Goal: Information Seeking & Learning: Understand process/instructions

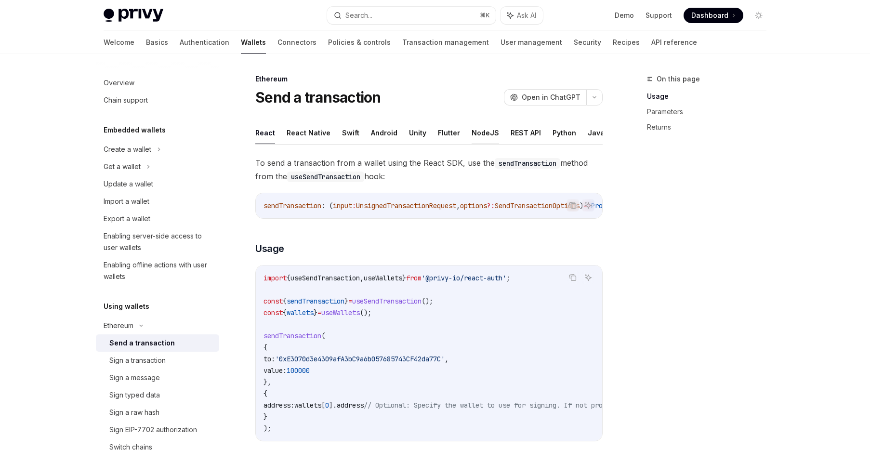
click at [482, 130] on button "NodeJS" at bounding box center [485, 132] width 27 height 23
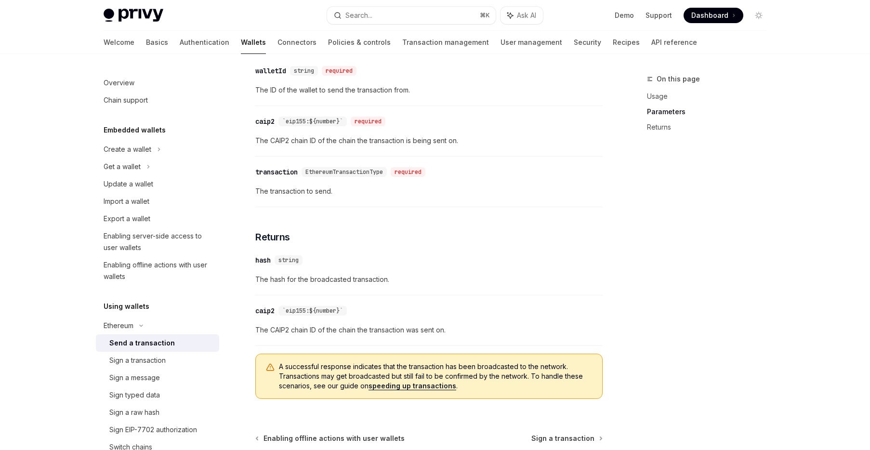
scroll to position [426, 0]
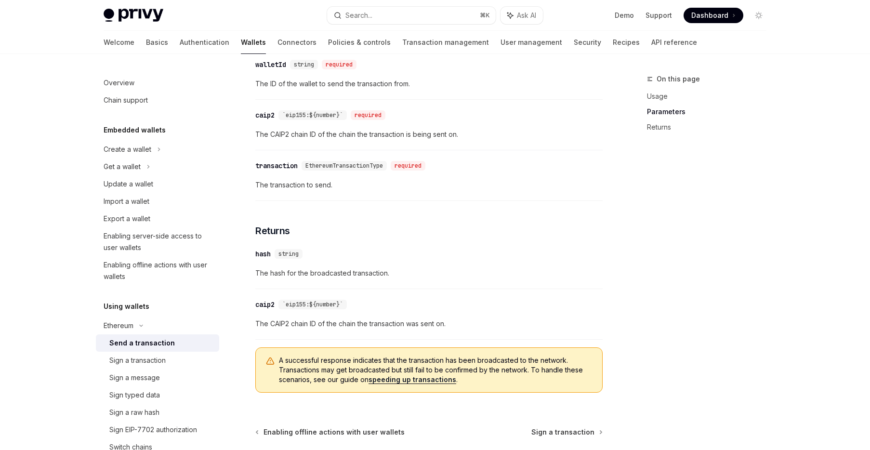
click at [287, 365] on span "A successful response indicates that the transaction has been broadcasted to th…" at bounding box center [436, 370] width 314 height 29
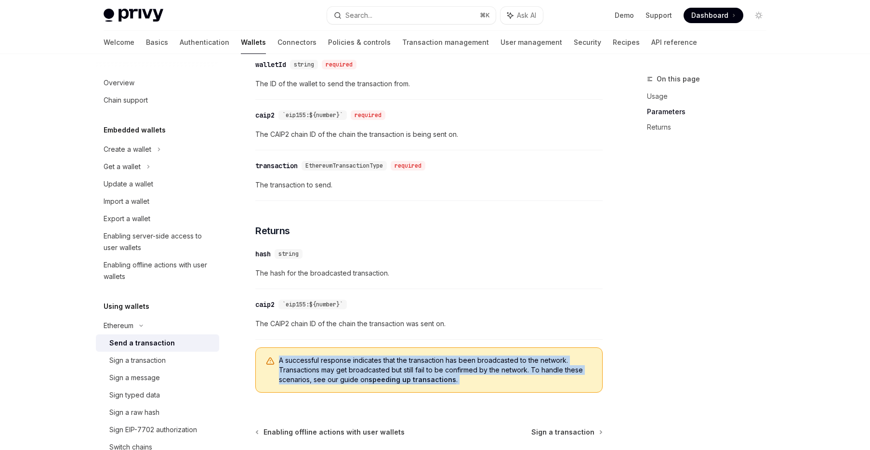
click at [287, 365] on span "A successful response indicates that the transaction has been broadcasted to th…" at bounding box center [436, 370] width 314 height 29
click at [290, 363] on span "A successful response indicates that the transaction has been broadcasted to th…" at bounding box center [436, 370] width 314 height 29
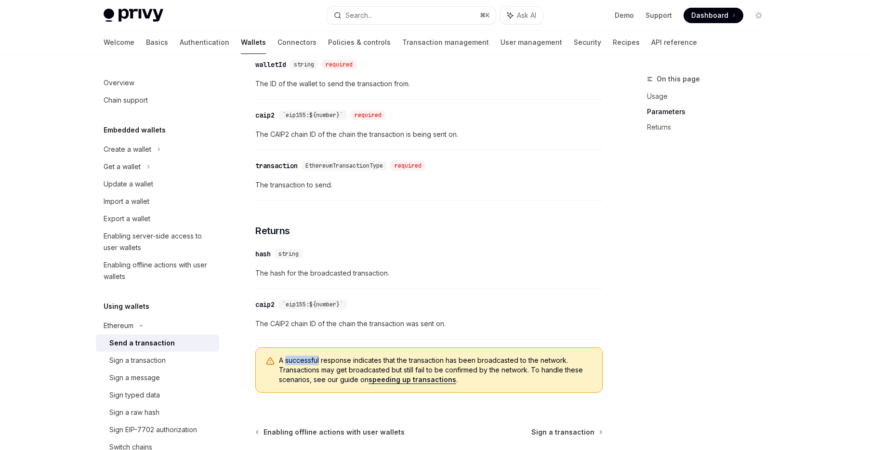
click at [290, 363] on span "A successful response indicates that the transaction has been broadcasted to th…" at bounding box center [436, 370] width 314 height 29
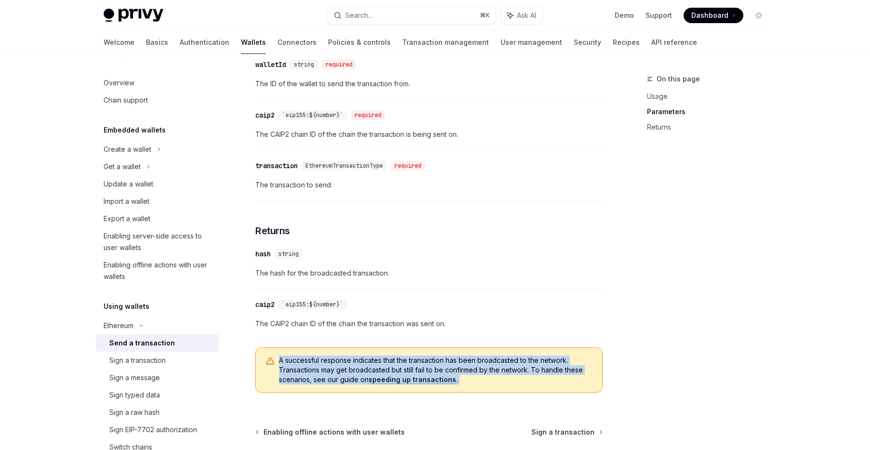
click at [290, 363] on span "A successful response indicates that the transaction has been broadcasted to th…" at bounding box center [436, 370] width 314 height 29
click at [288, 364] on span "A successful response indicates that the transaction has been broadcasted to th…" at bounding box center [436, 370] width 314 height 29
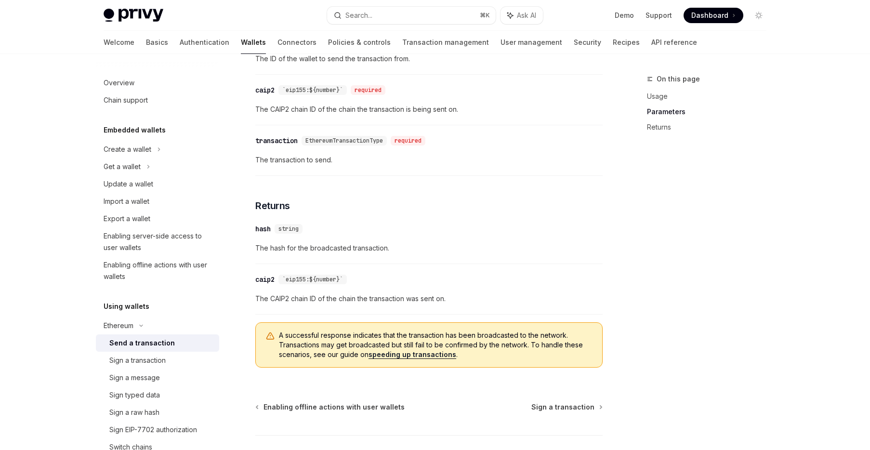
scroll to position [523, 0]
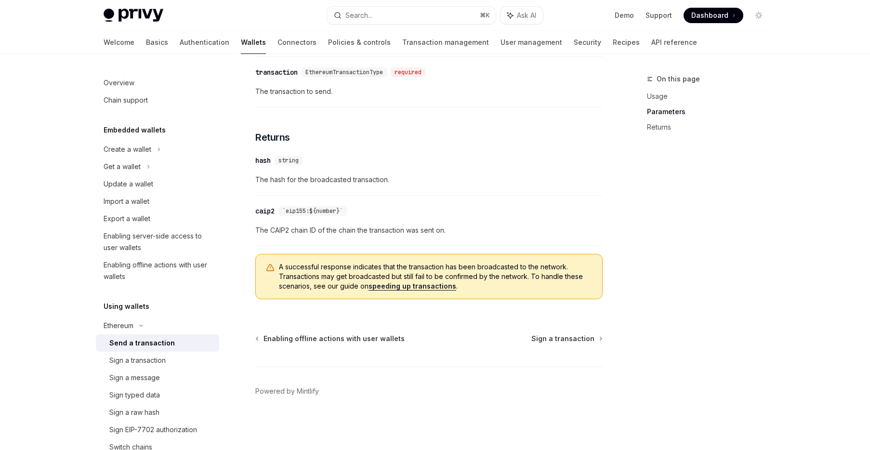
click at [309, 228] on span "The CAIP2 chain ID of the chain the transaction was sent on." at bounding box center [428, 231] width 347 height 12
click at [304, 278] on span "A successful response indicates that the transaction has been broadcasted to th…" at bounding box center [436, 276] width 314 height 29
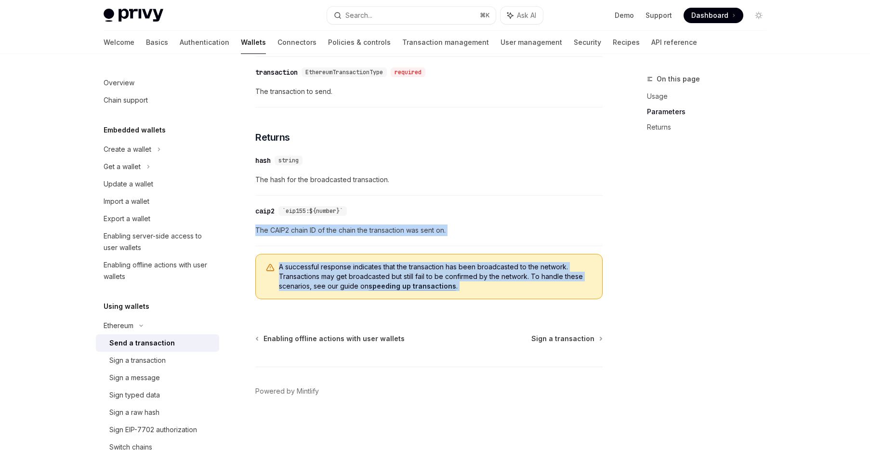
drag, startPoint x: 304, startPoint y: 278, endPoint x: 303, endPoint y: 229, distance: 48.7
click at [303, 229] on span "The CAIP2 chain ID of the chain the transaction was sent on." at bounding box center [428, 231] width 347 height 12
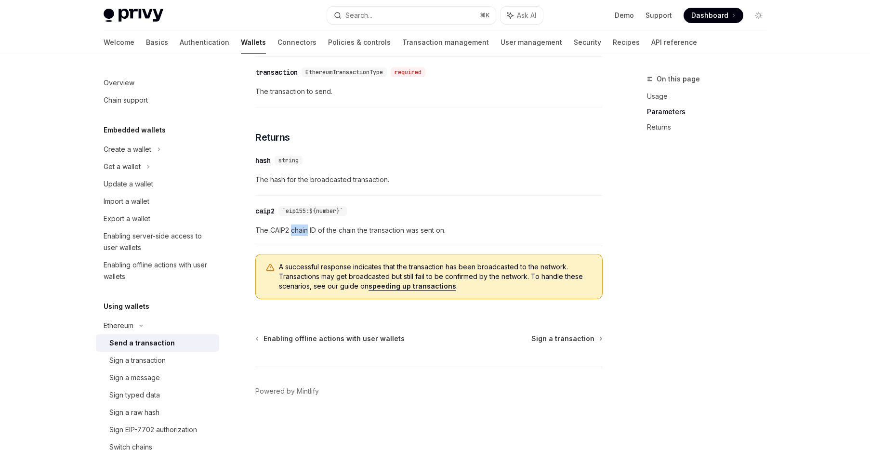
click at [303, 229] on span "The CAIP2 chain ID of the chain the transaction was sent on." at bounding box center [428, 231] width 347 height 12
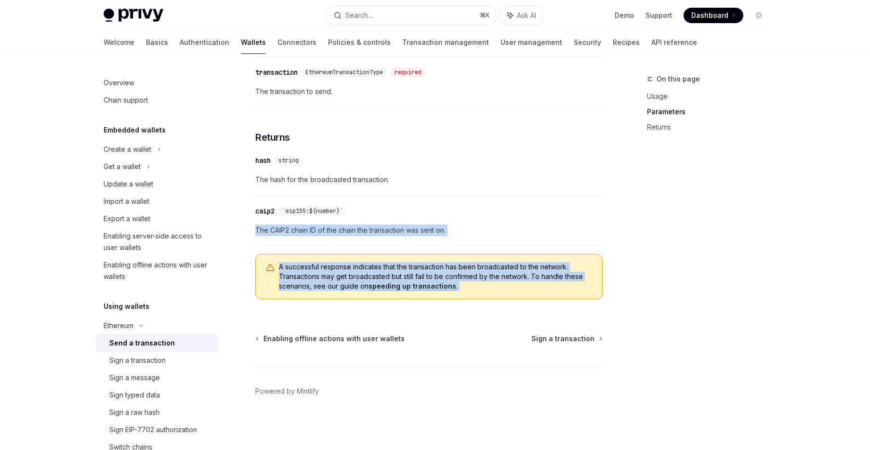
drag, startPoint x: 303, startPoint y: 229, endPoint x: 303, endPoint y: 281, distance: 52.0
click at [303, 281] on span "A successful response indicates that the transaction has been broadcasted to th…" at bounding box center [436, 276] width 314 height 29
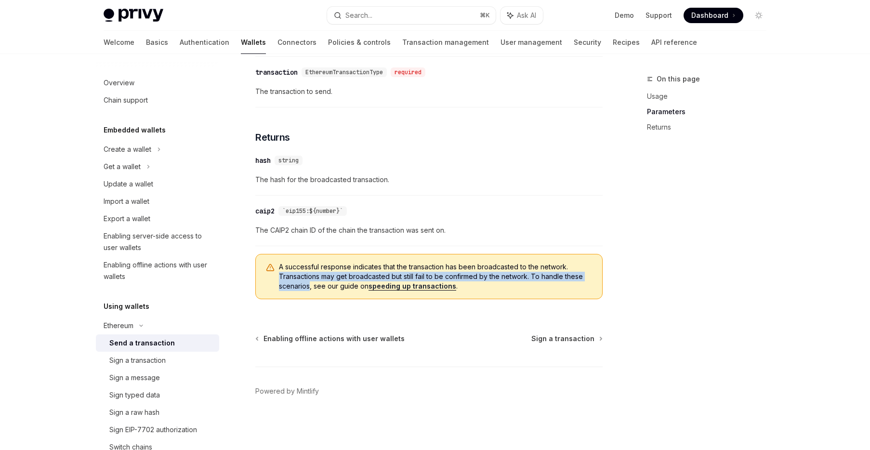
click at [303, 280] on span "A successful response indicates that the transaction has been broadcasted to th…" at bounding box center [436, 276] width 314 height 29
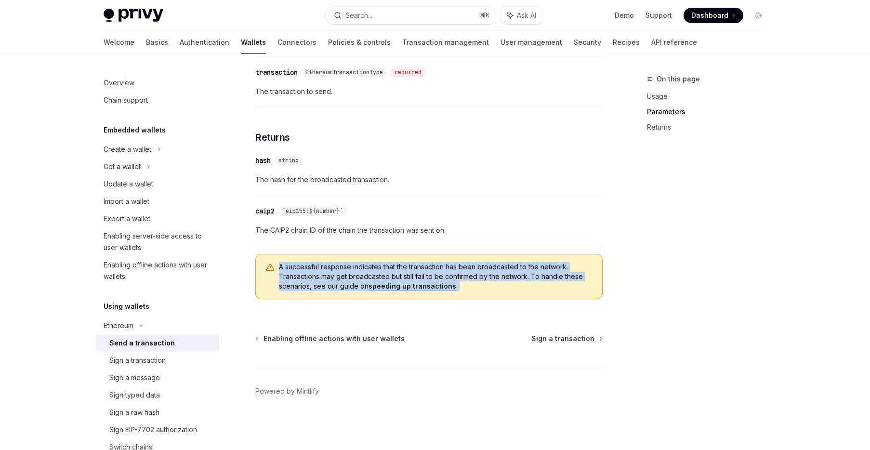
drag, startPoint x: 303, startPoint y: 280, endPoint x: 305, endPoint y: 217, distance: 63.2
click at [305, 217] on div "​ caip2 `eip155:${number}` The CAIP2 chain ID of the chain the transaction was …" at bounding box center [428, 223] width 347 height 46
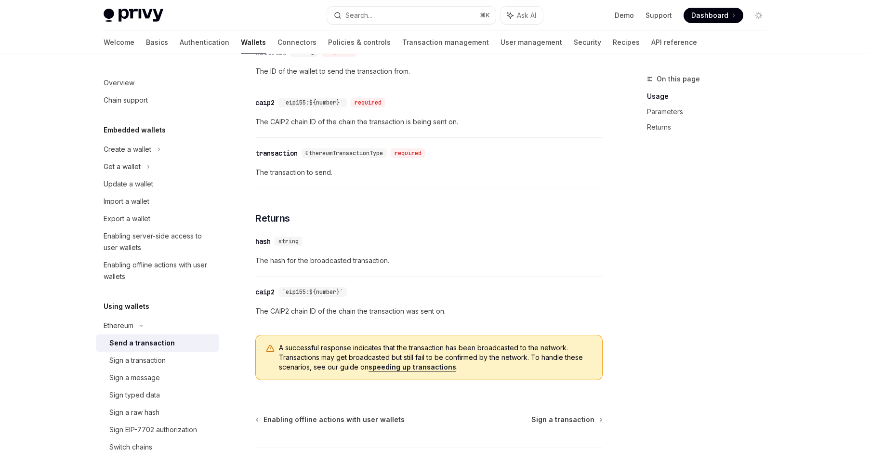
scroll to position [158, 0]
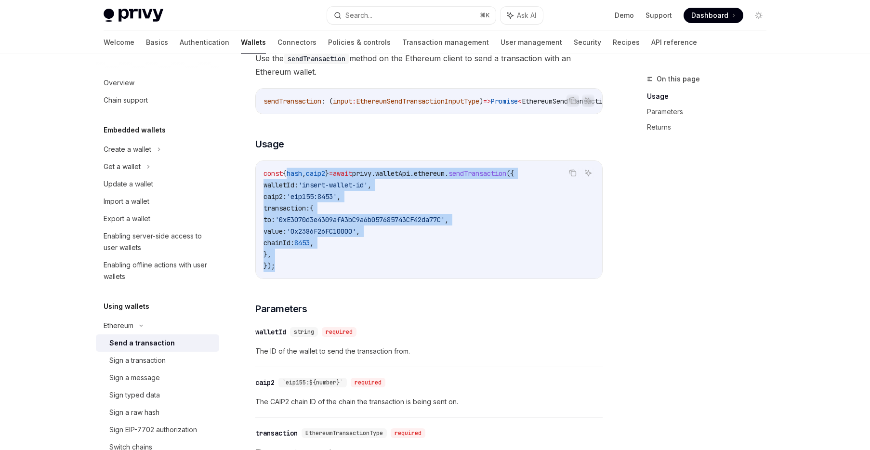
drag, startPoint x: 293, startPoint y: 173, endPoint x: 386, endPoint y: 265, distance: 130.5
click at [386, 265] on code "const { hash , caip2 } = await privy . walletApi . ethereum . sendTransaction (…" at bounding box center [429, 220] width 331 height 104
drag, startPoint x: 371, startPoint y: 267, endPoint x: 257, endPoint y: 162, distance: 154.8
click at [257, 162] on div "Privy is fully compatible with popular web3 libraries for interfacing wallets, …" at bounding box center [428, 333] width 347 height 670
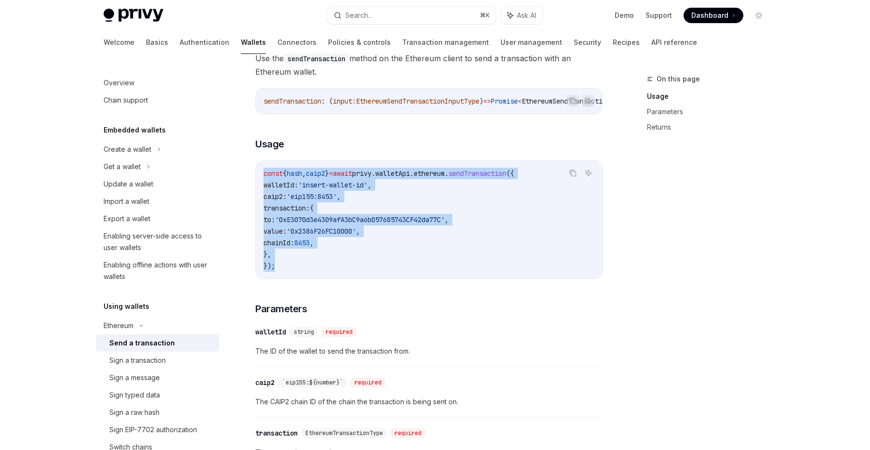
scroll to position [0, 0]
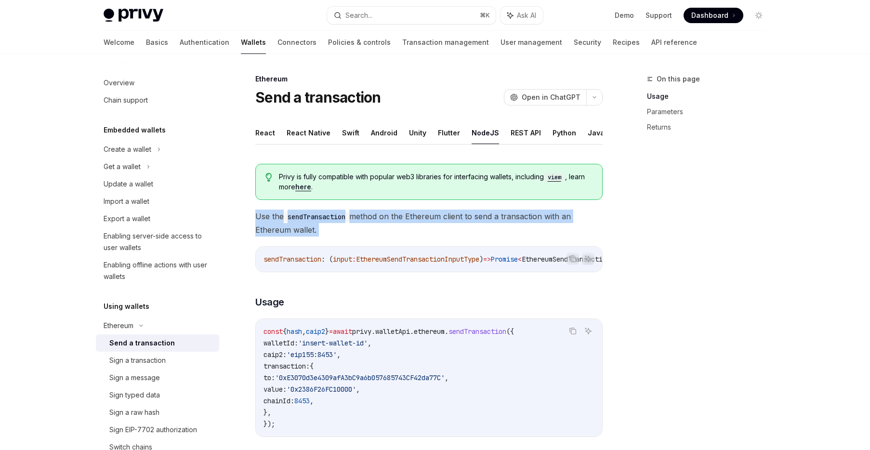
click at [391, 210] on span "Use the sendTransaction method on the Ethereum client to send a transaction wit…" at bounding box center [428, 223] width 347 height 27
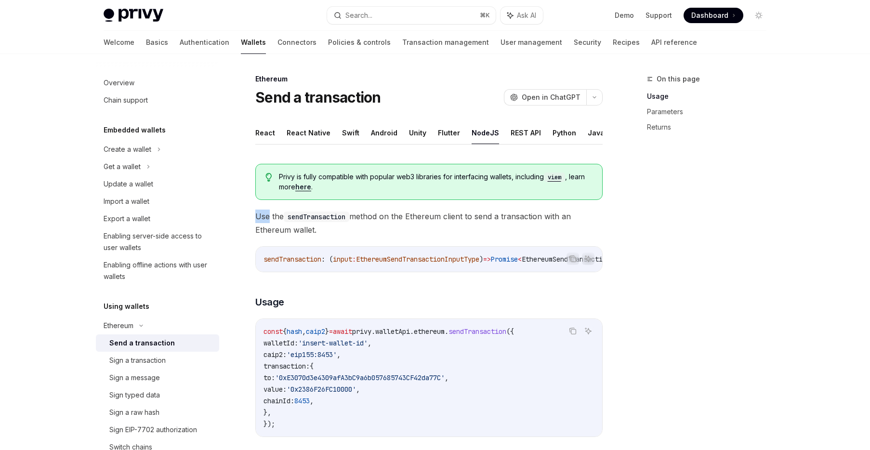
click at [391, 210] on span "Use the sendTransaction method on the Ethereum client to send a transaction wit…" at bounding box center [428, 223] width 347 height 27
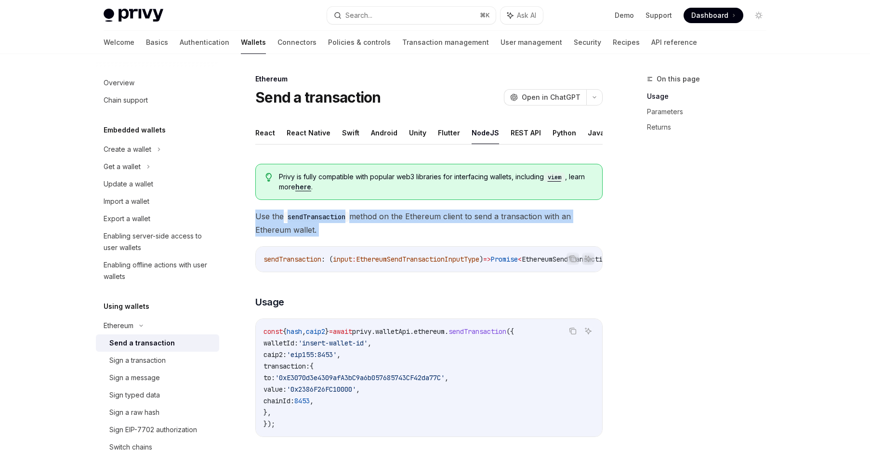
drag, startPoint x: 391, startPoint y: 209, endPoint x: 394, endPoint y: 229, distance: 19.9
click at [394, 229] on span "Use the sendTransaction method on the Ethereum client to send a transaction wit…" at bounding box center [428, 223] width 347 height 27
drag, startPoint x: 394, startPoint y: 229, endPoint x: 400, endPoint y: 200, distance: 29.2
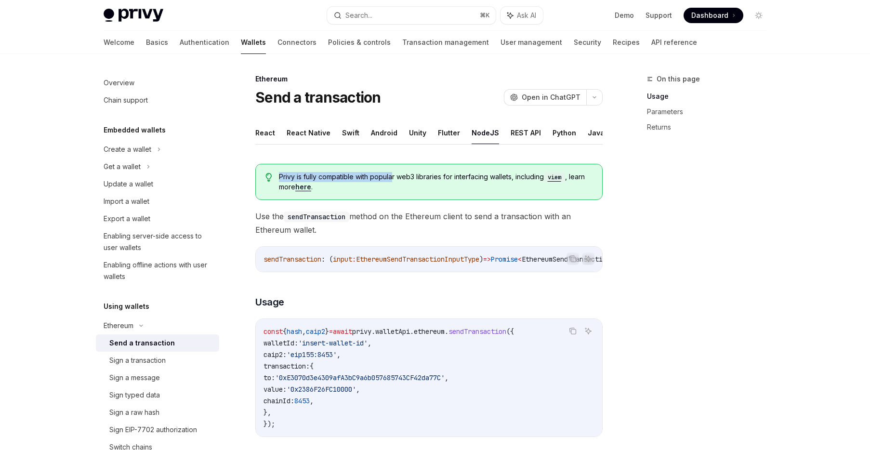
drag, startPoint x: 390, startPoint y: 160, endPoint x: 394, endPoint y: 177, distance: 17.7
click at [392, 178] on span "Privy is fully compatible with popular web3 libraries for interfacing wallets, …" at bounding box center [436, 182] width 314 height 20
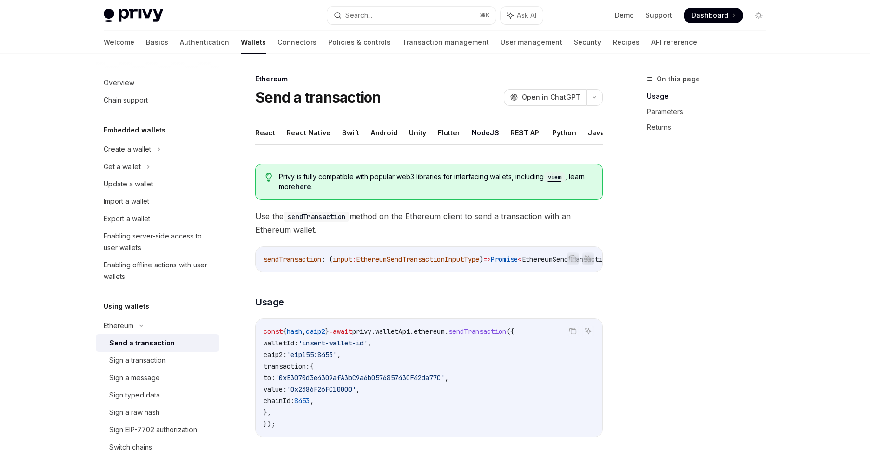
click at [588, 133] on button "Java" at bounding box center [596, 132] width 17 height 23
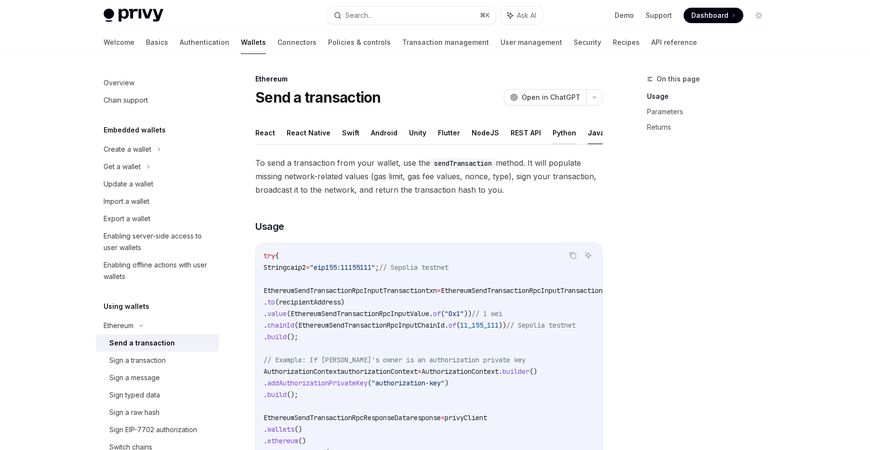
click at [553, 133] on button "Python" at bounding box center [565, 132] width 24 height 23
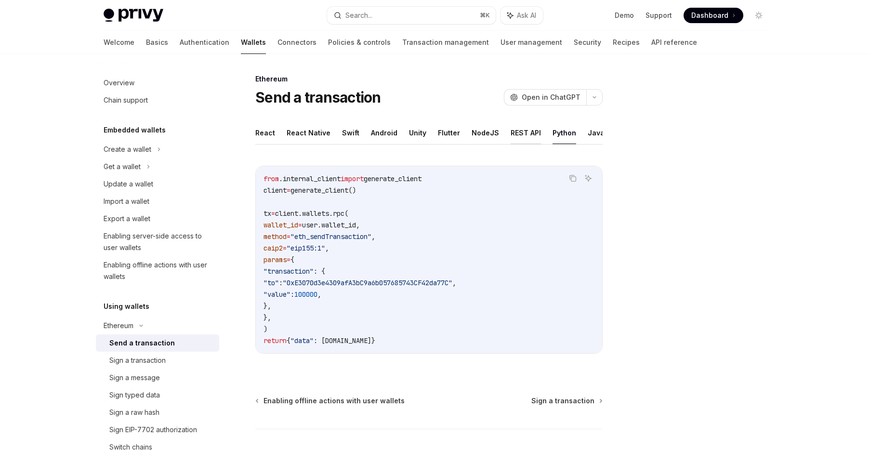
click at [516, 133] on button "REST API" at bounding box center [526, 132] width 30 height 23
type textarea "*"
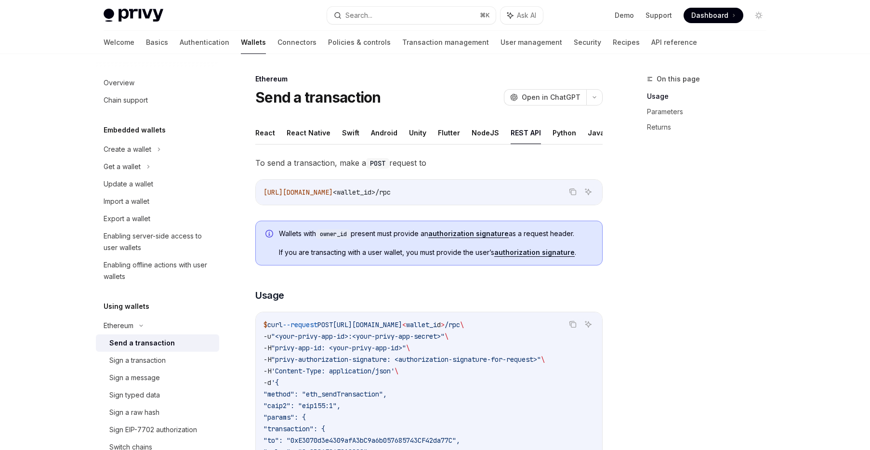
click at [457, 124] on ul "React React Native Swift Android Unity Flutter NodeJS REST API Python Java" at bounding box center [428, 132] width 347 height 23
drag, startPoint x: 431, startPoint y: 130, endPoint x: 408, endPoint y: 129, distance: 23.2
click at [431, 130] on ul "React React Native Swift Android Unity Flutter NodeJS REST API Python Java" at bounding box center [428, 132] width 347 height 23
click at [396, 127] on ul "React React Native Swift Android Unity Flutter NodeJS REST API Python Java" at bounding box center [428, 132] width 347 height 23
